Goal: Transaction & Acquisition: Purchase product/service

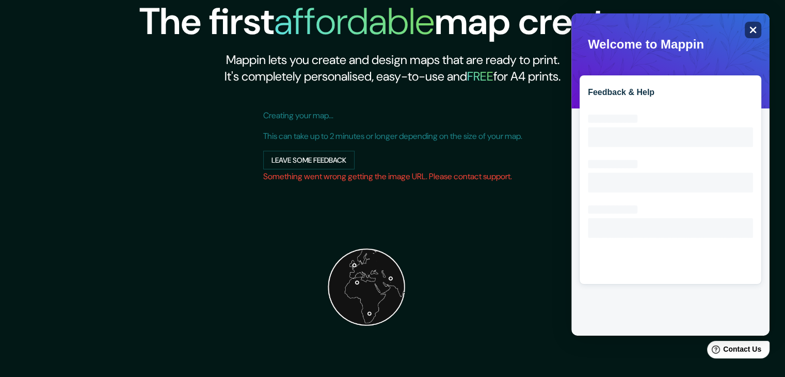
click at [756, 30] on icon "Close" at bounding box center [753, 30] width 8 height 8
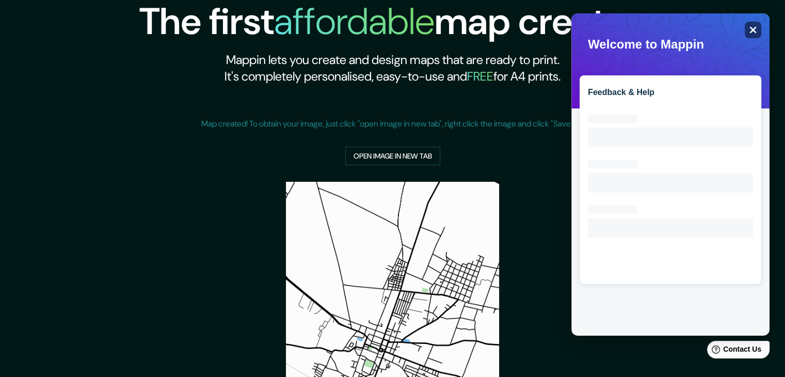
click at [759, 31] on div "Close" at bounding box center [753, 30] width 17 height 17
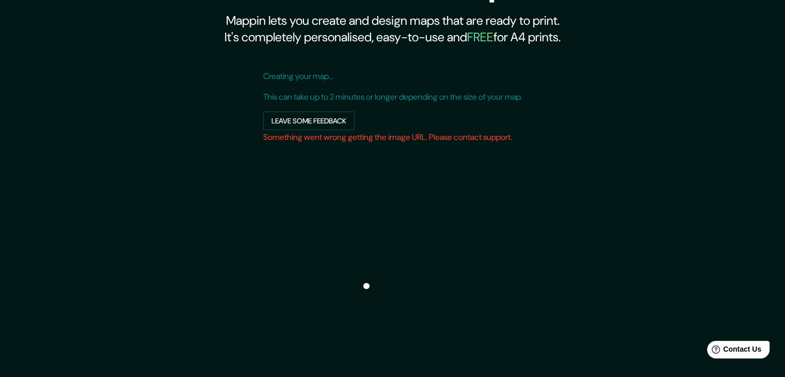
scroll to position [10, 0]
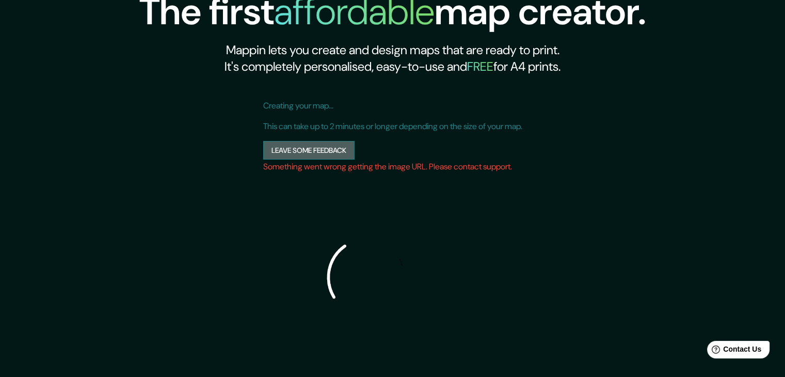
click at [285, 146] on button "Leave some feedback" at bounding box center [308, 150] width 91 height 19
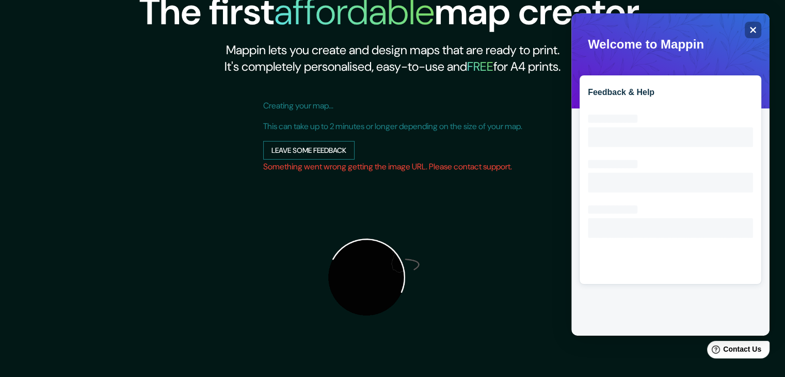
scroll to position [0, 0]
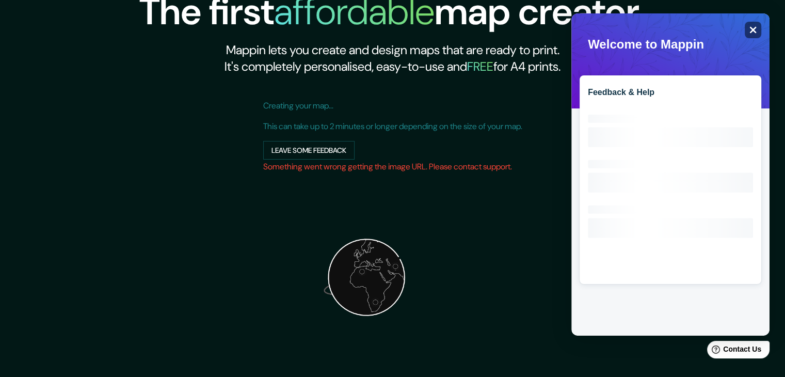
click at [751, 32] on icon at bounding box center [753, 30] width 7 height 7
